Goal: Task Accomplishment & Management: Use online tool/utility

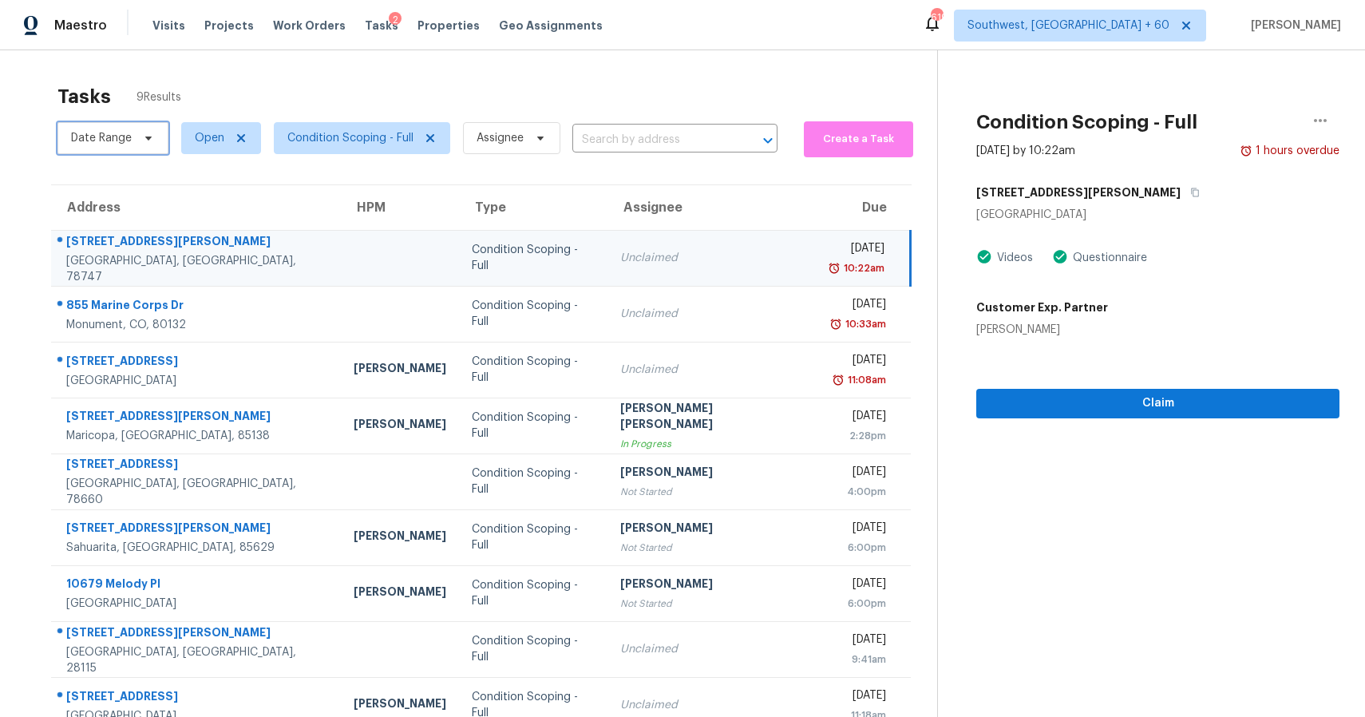
click at [128, 136] on span "Date Range" at bounding box center [101, 138] width 61 height 16
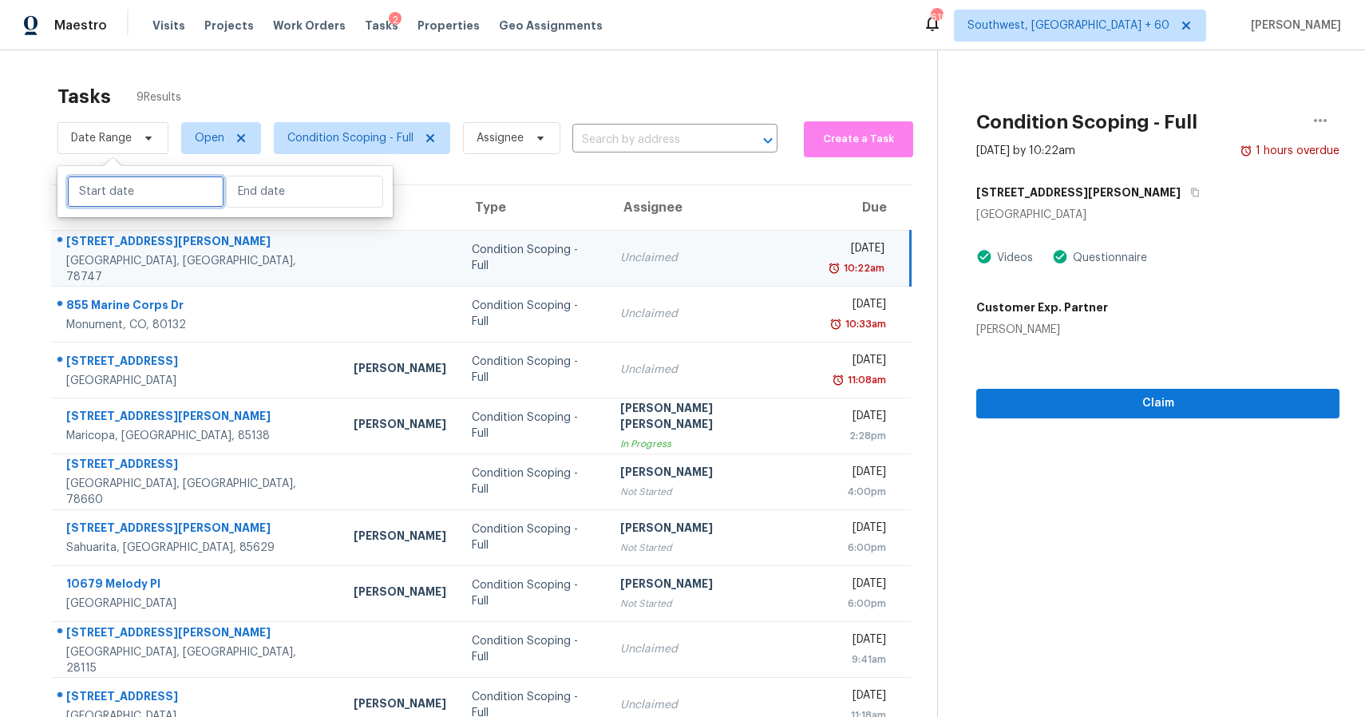
click at [131, 185] on input "text" at bounding box center [145, 192] width 157 height 32
select select "8"
select select "2025"
select select "9"
select select "2025"
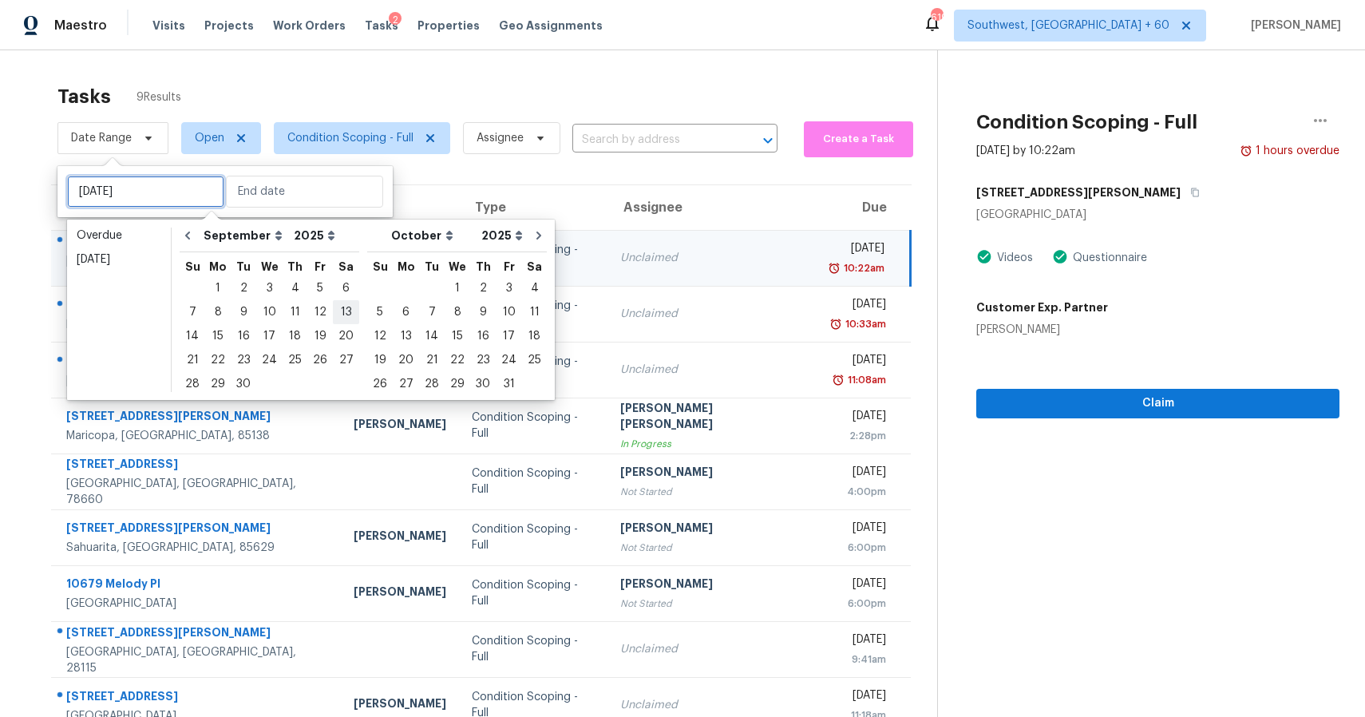
type input "Mon, Oct 06"
type input "Wed, Oct 01"
type input "Sun, Oct 05"
type input "Sat, Sep 20"
type input "Sun, Oct 12"
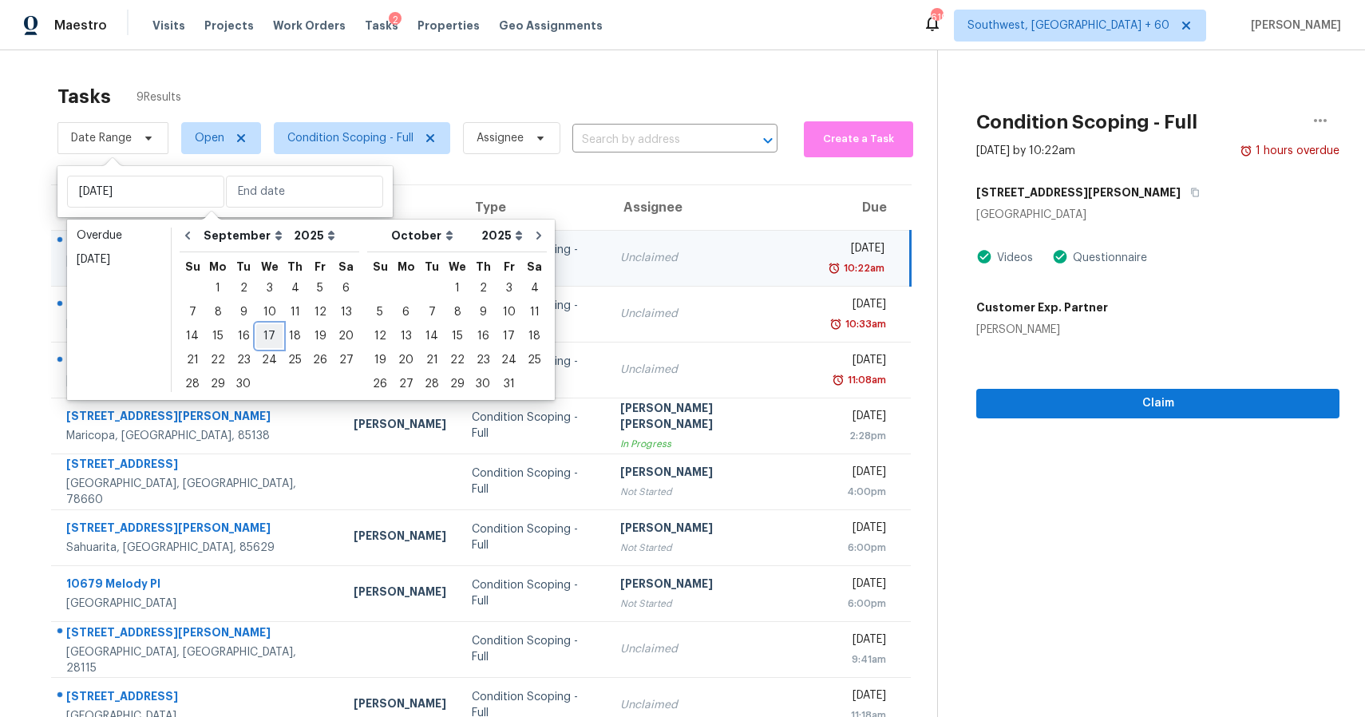
click at [271, 338] on div "17" at bounding box center [269, 336] width 26 height 22
type input "Wed, Sep 17"
click at [271, 338] on div "17" at bounding box center [269, 336] width 26 height 22
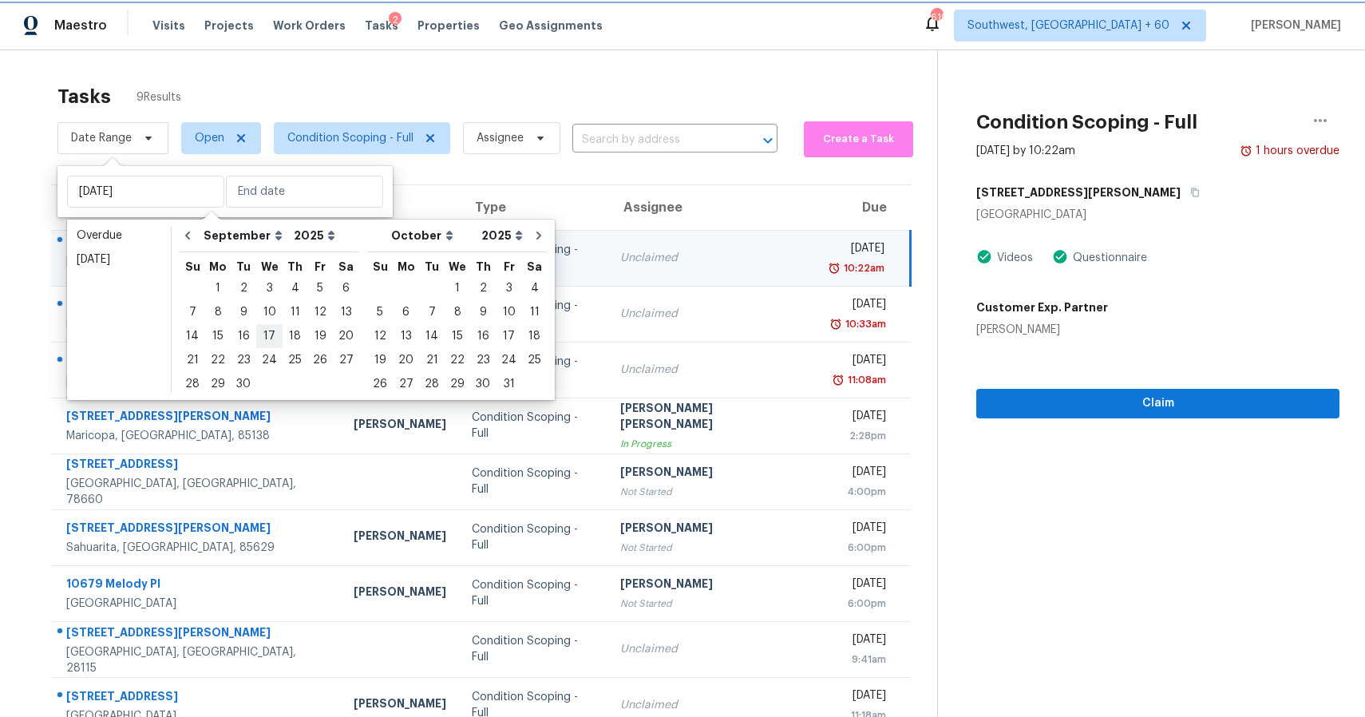
type input "Wed, Sep 17"
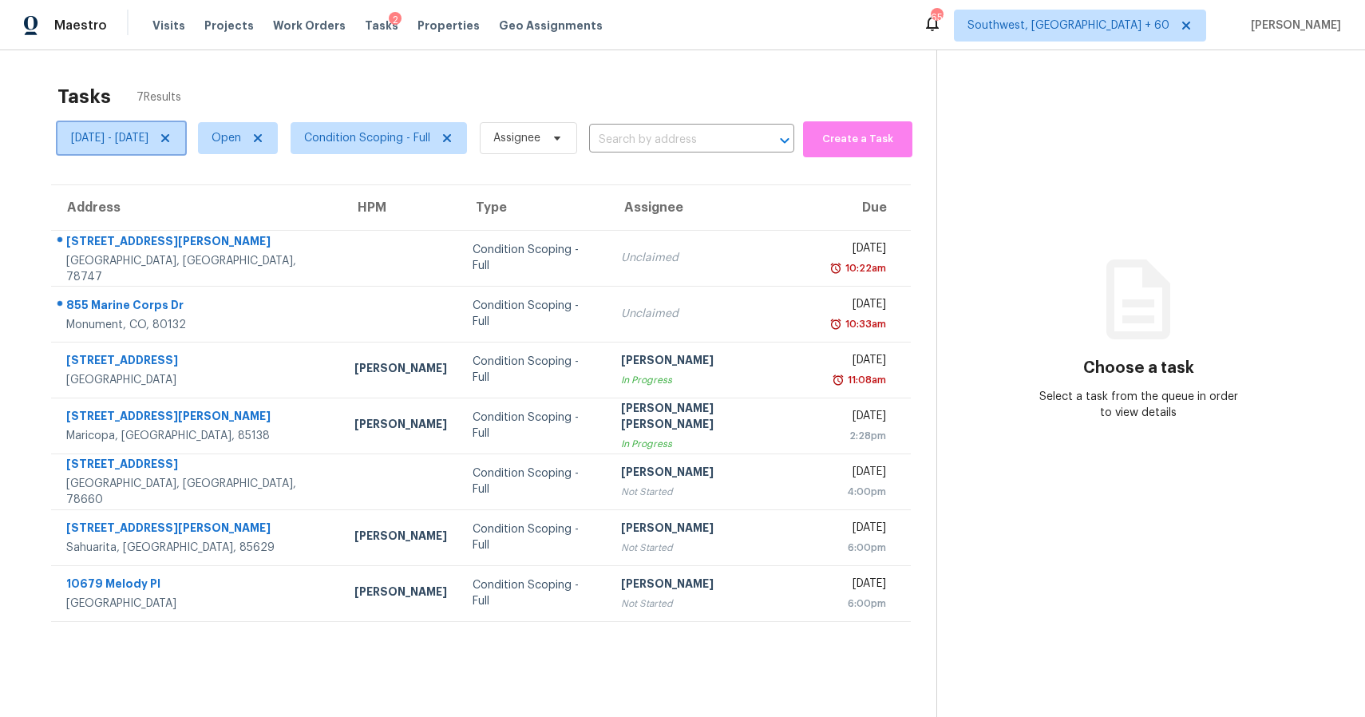
click at [172, 140] on icon at bounding box center [165, 138] width 13 height 13
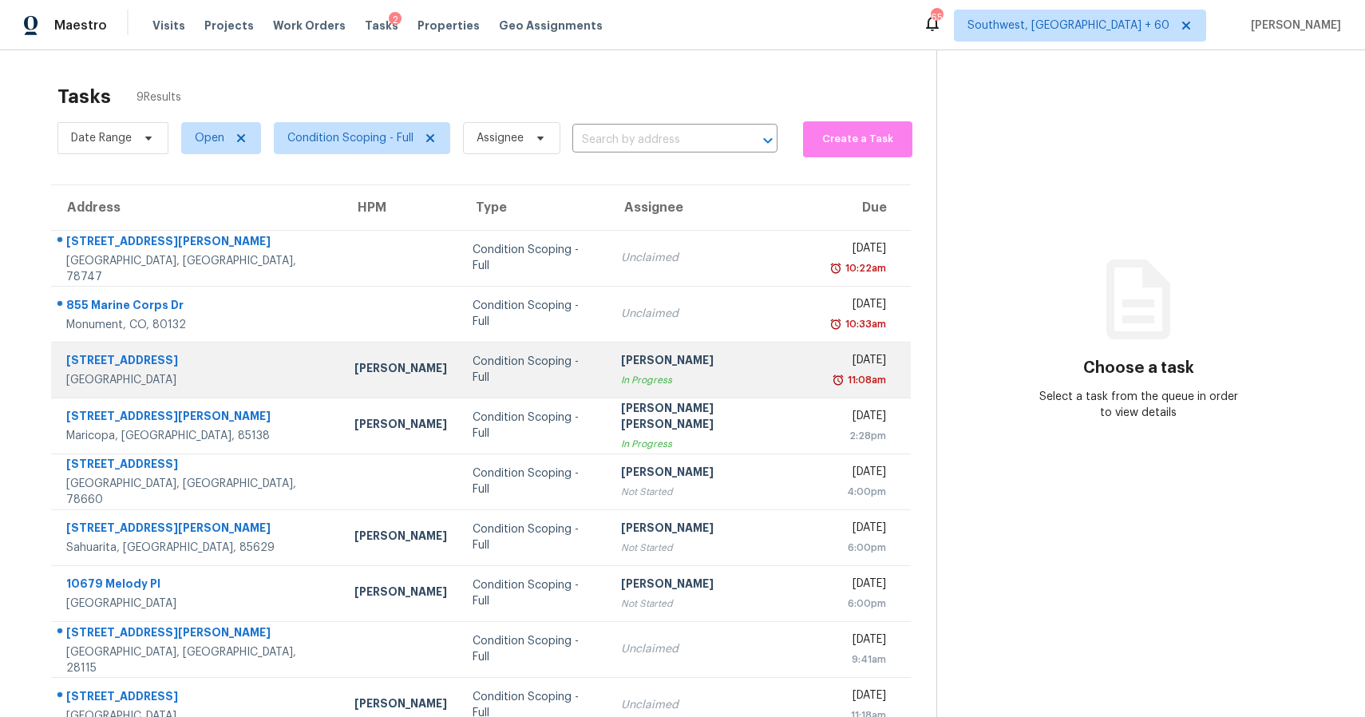
scroll to position [50, 0]
